Goal: Transaction & Acquisition: Purchase product/service

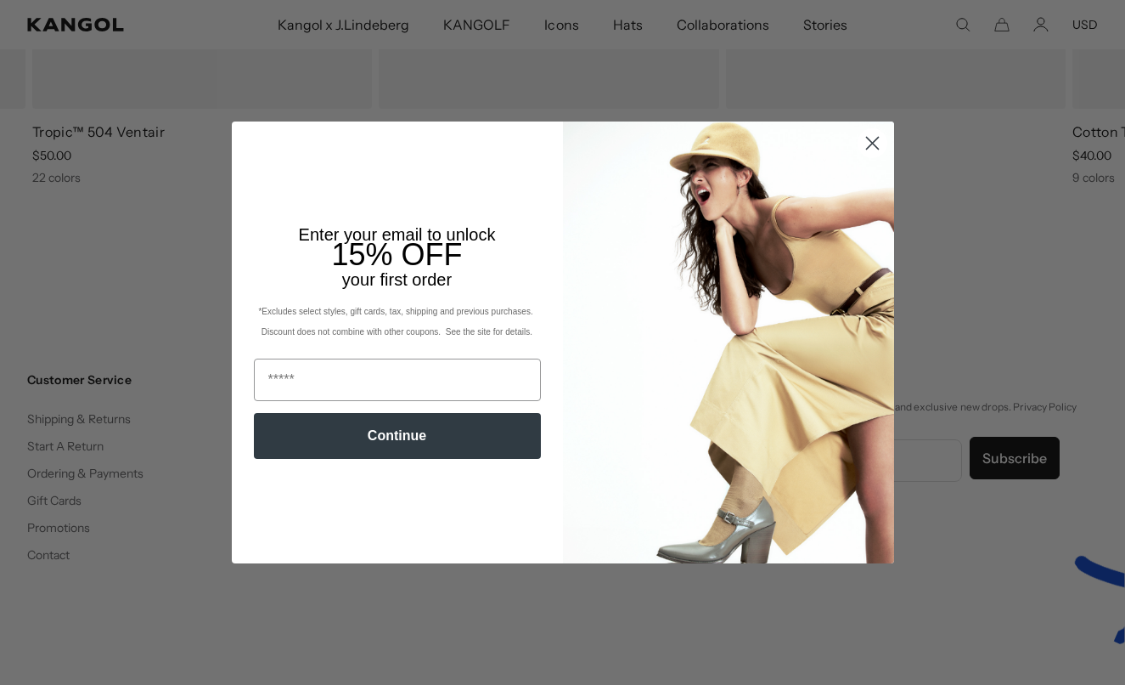
scroll to position [0, 350]
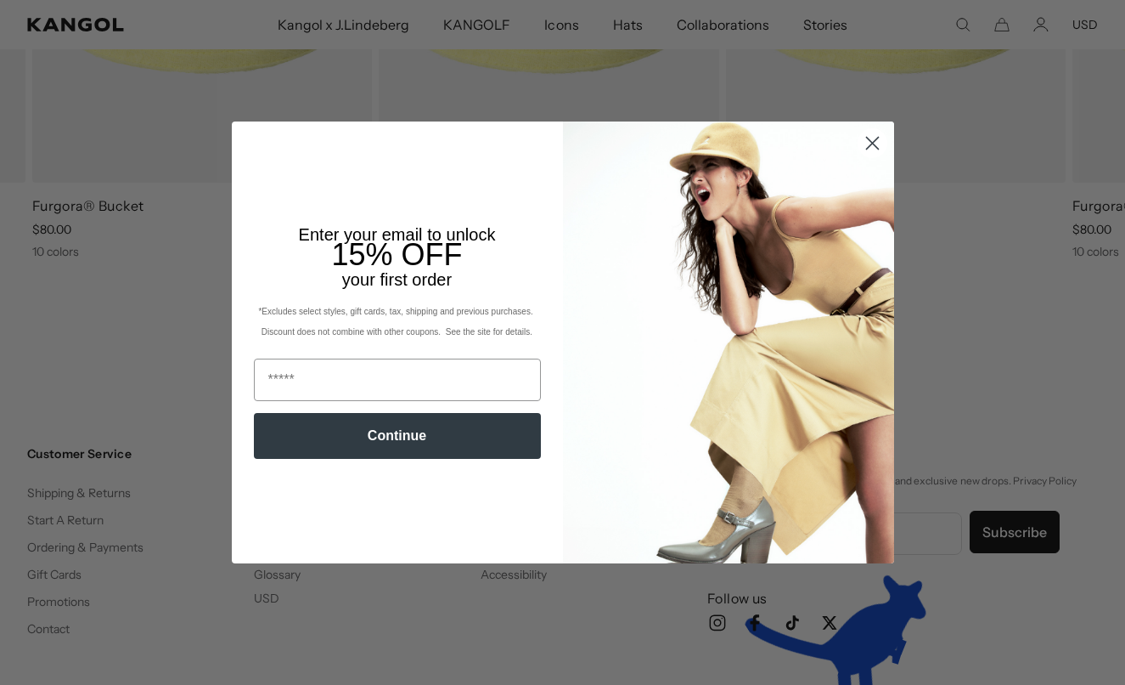
scroll to position [0, 350]
